Goal: Task Accomplishment & Management: Manage account settings

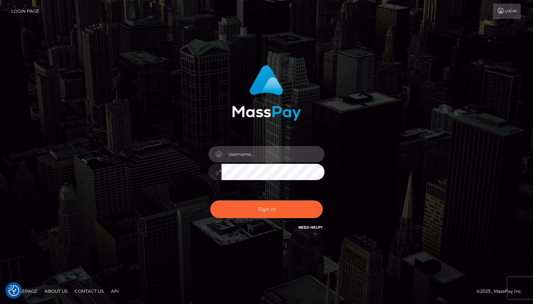
click at [272, 161] on input "text" at bounding box center [273, 154] width 103 height 16
click at [263, 158] on input "text" at bounding box center [273, 154] width 103 height 16
click at [253, 162] on input "text" at bounding box center [273, 154] width 103 height 16
type input "[EMAIL_ADDRESS][DOMAIN_NAME]"
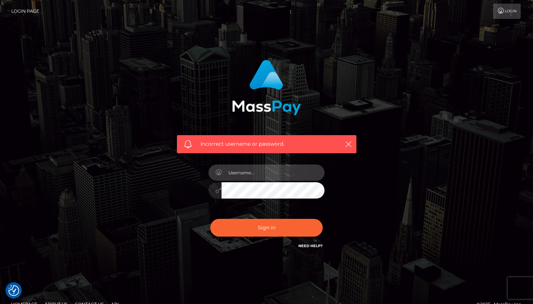
type input "[DATE]"
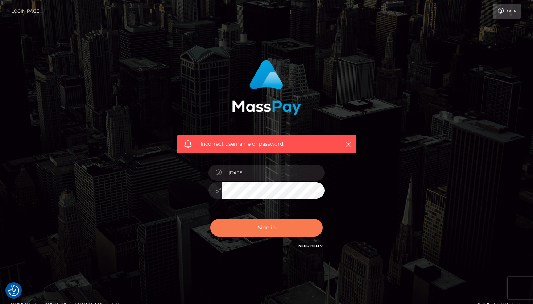
click at [277, 228] on button "Sign in" at bounding box center [266, 228] width 112 height 18
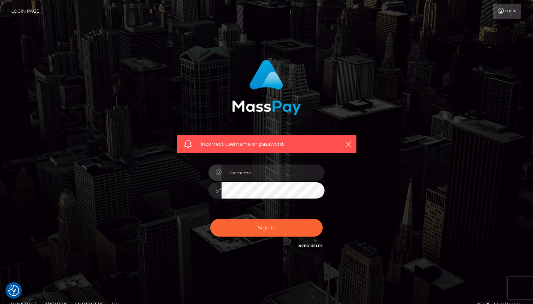
click at [175, 218] on div "Incorrect username or password." at bounding box center [267, 154] width 190 height 201
click at [253, 173] on input "text" at bounding box center [273, 173] width 103 height 16
type input "naomiqueen810@gmail.com"
click at [273, 283] on div "Incorrect username or password. naomiqueen810@gmail.com" at bounding box center [266, 158] width 533 height 317
click at [267, 227] on button "Sign in" at bounding box center [266, 228] width 112 height 18
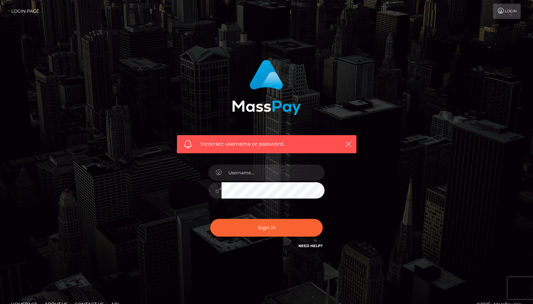
drag, startPoint x: 0, startPoint y: 0, endPoint x: 350, endPoint y: 145, distance: 379.3
click at [350, 145] on icon "button" at bounding box center [348, 144] width 7 height 7
click at [349, 147] on icon "button" at bounding box center [348, 144] width 7 height 7
click at [361, 223] on div "Incorrect username or password." at bounding box center [267, 154] width 190 height 201
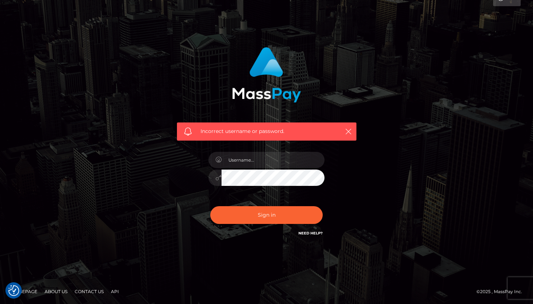
scroll to position [12, 0]
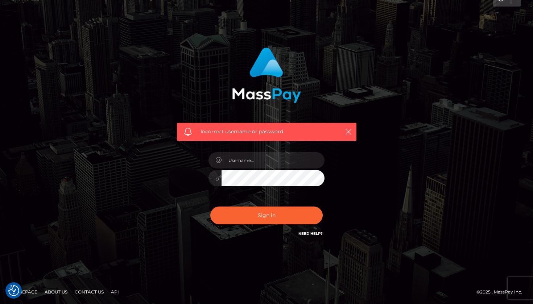
click at [310, 234] on link "Need Help?" at bounding box center [311, 233] width 24 height 5
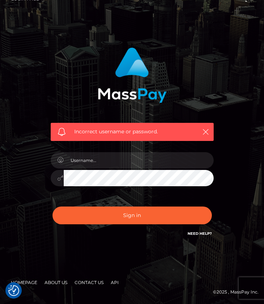
click at [192, 43] on div "Incorrect username or password." at bounding box center [132, 91] width 174 height 99
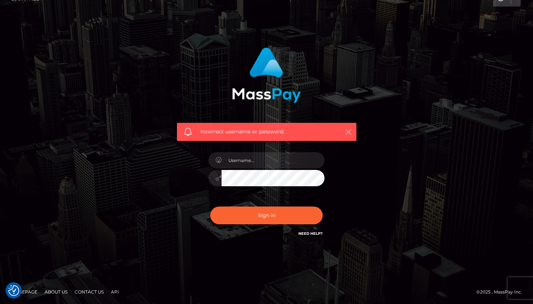
click at [348, 129] on icon "button" at bounding box center [348, 131] width 7 height 7
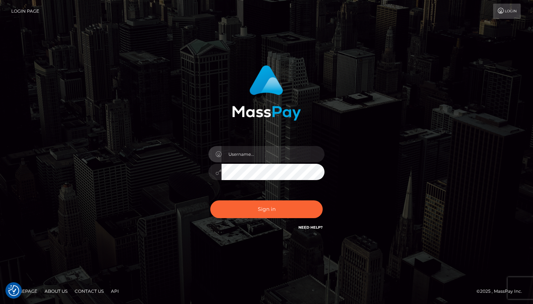
checkbox input "true"
type input "[EMAIL_ADDRESS][DOMAIN_NAME]"
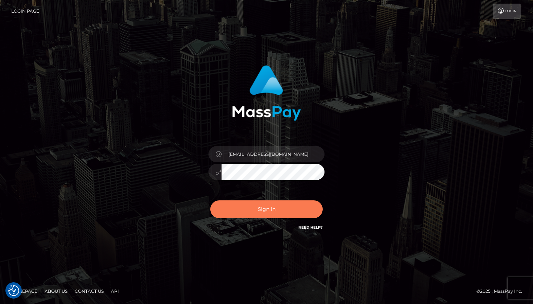
click at [297, 203] on button "Sign in" at bounding box center [266, 210] width 112 height 18
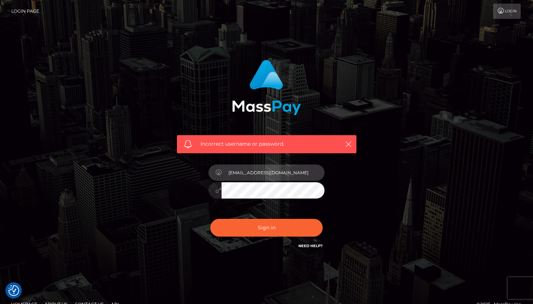
drag, startPoint x: 263, startPoint y: 173, endPoint x: 219, endPoint y: 172, distance: 43.9
click at [219, 172] on div "[EMAIL_ADDRESS][DOMAIN_NAME]" at bounding box center [267, 172] width 116 height 14
type input "dahliastar1998@gmail.com"
click at [267, 227] on button "Sign in" at bounding box center [266, 228] width 112 height 18
checkbox input "true"
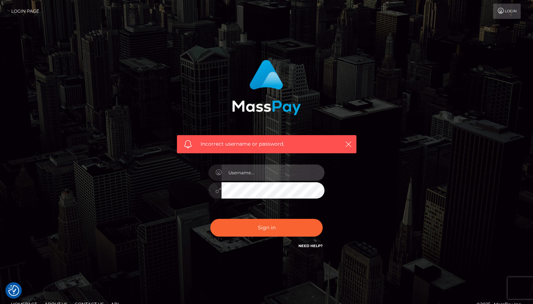
checkbox input "true"
type input "[EMAIL_ADDRESS][DOMAIN_NAME]"
click at [267, 227] on button "Sign in" at bounding box center [266, 228] width 112 height 18
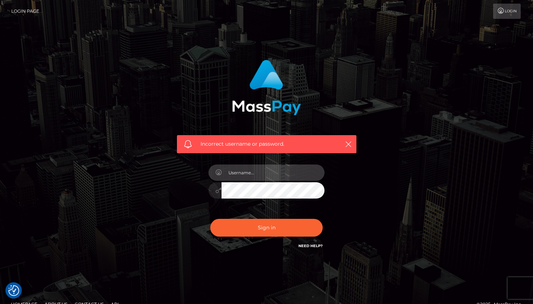
type input "[EMAIL_ADDRESS][DOMAIN_NAME]"
click at [267, 227] on button "Sign in" at bounding box center [266, 228] width 112 height 18
type input "[EMAIL_ADDRESS][DOMAIN_NAME]"
click at [267, 227] on button "Sign in" at bounding box center [266, 228] width 112 height 18
type input "[EMAIL_ADDRESS][DOMAIN_NAME]"
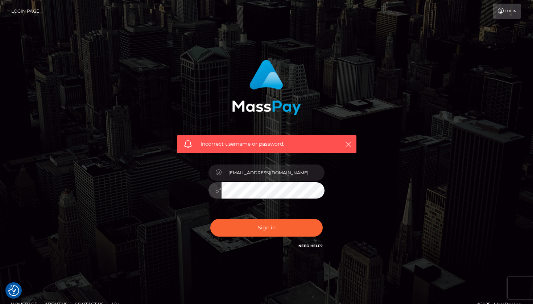
click at [267, 227] on button "Sign in" at bounding box center [266, 228] width 112 height 18
type input "naomiqueen810@gmail.com"
click at [267, 227] on button "Sign in" at bounding box center [266, 228] width 112 height 18
checkbox input "true"
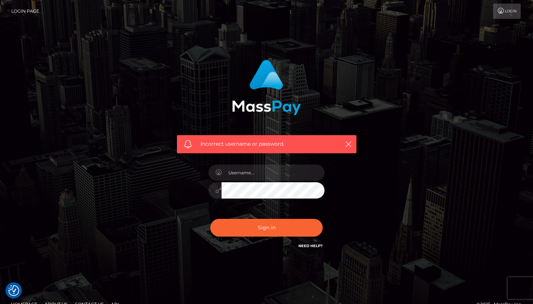
checkbox input "true"
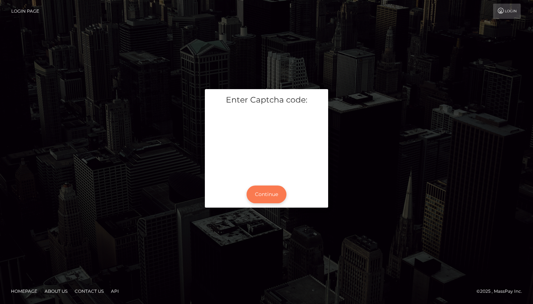
click at [260, 194] on button "Continue" at bounding box center [267, 195] width 40 height 18
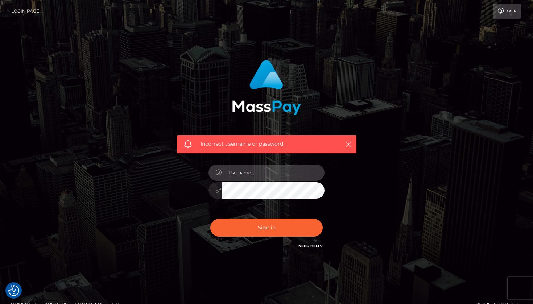
type input "[EMAIL_ADDRESS][DOMAIN_NAME]"
click at [267, 227] on button "Sign in" at bounding box center [266, 228] width 112 height 18
type input "[EMAIL_ADDRESS][DOMAIN_NAME]"
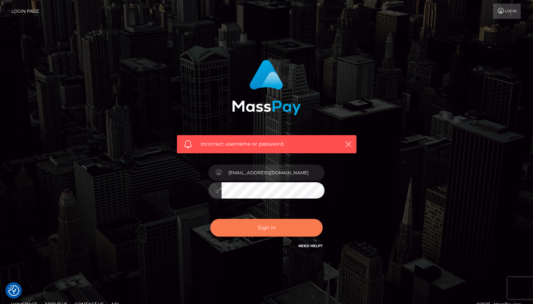
click at [260, 233] on button "Sign in" at bounding box center [266, 228] width 112 height 18
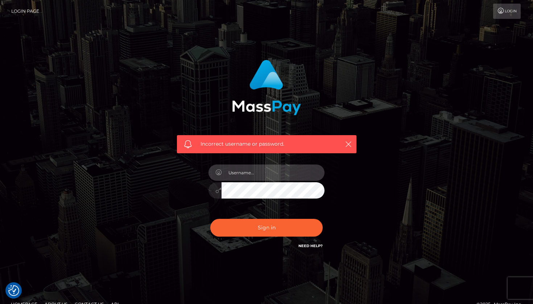
type input "[EMAIL_ADDRESS][DOMAIN_NAME]"
click at [267, 227] on button "Sign in" at bounding box center [266, 228] width 112 height 18
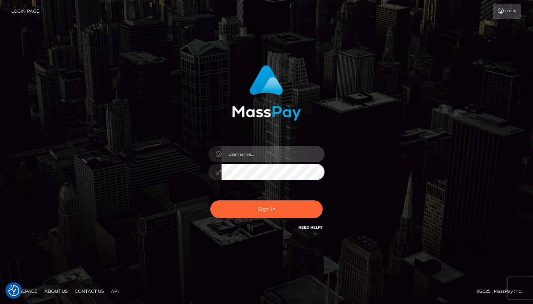
type input "[EMAIL_ADDRESS][DOMAIN_NAME]"
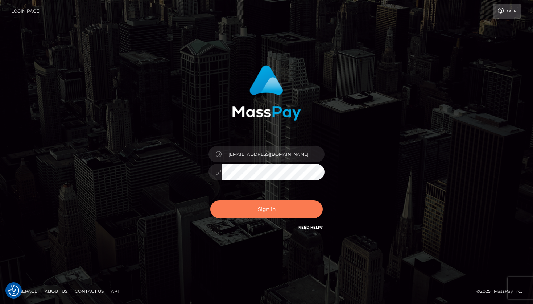
click at [267, 208] on button "Sign in" at bounding box center [266, 210] width 112 height 18
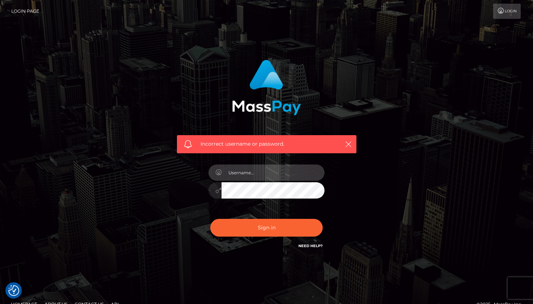
type input "[EMAIL_ADDRESS][DOMAIN_NAME]"
click at [267, 227] on button "Sign in" at bounding box center [266, 228] width 112 height 18
